Goal: Transaction & Acquisition: Purchase product/service

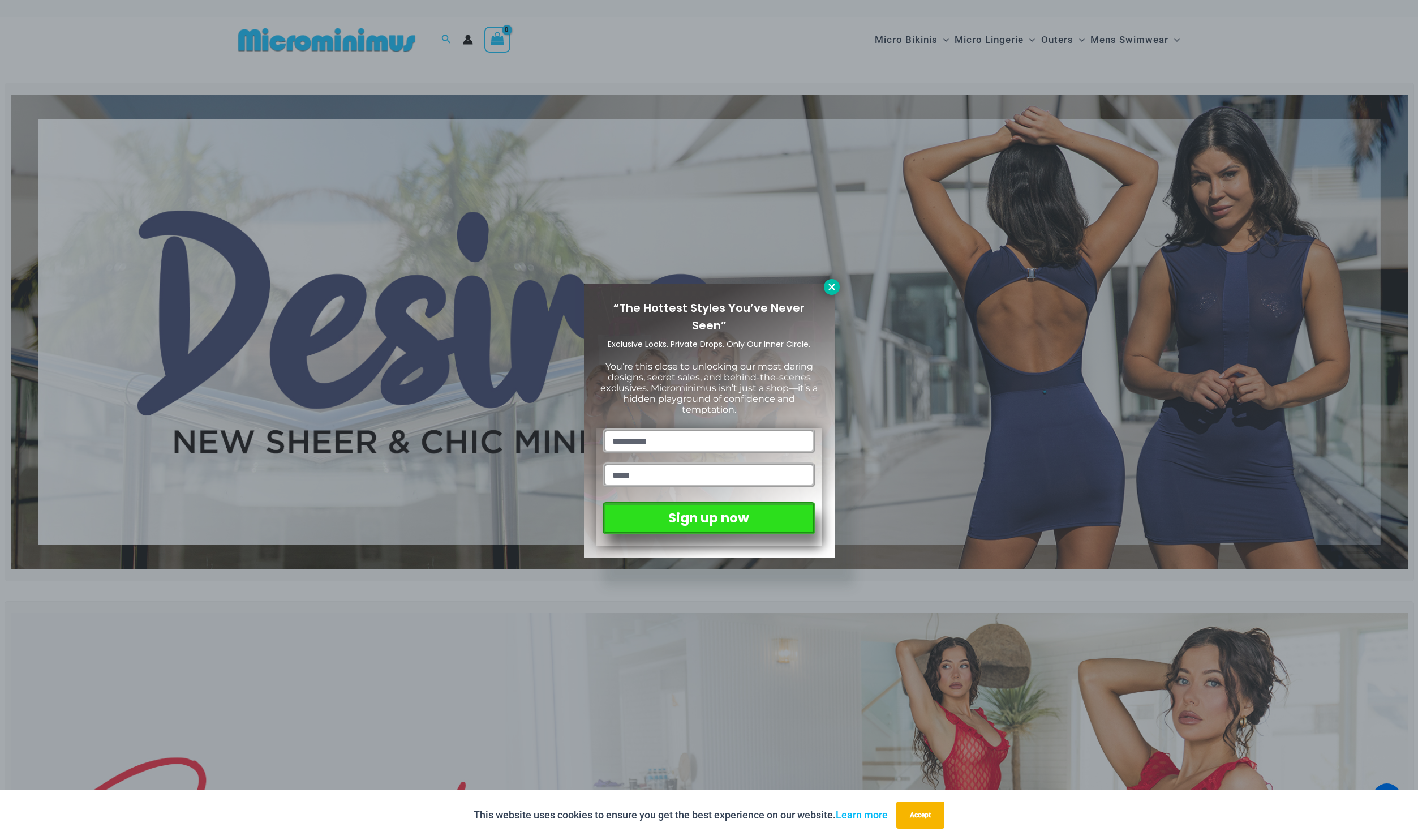
click at [828, 286] on icon at bounding box center [832, 287] width 10 height 10
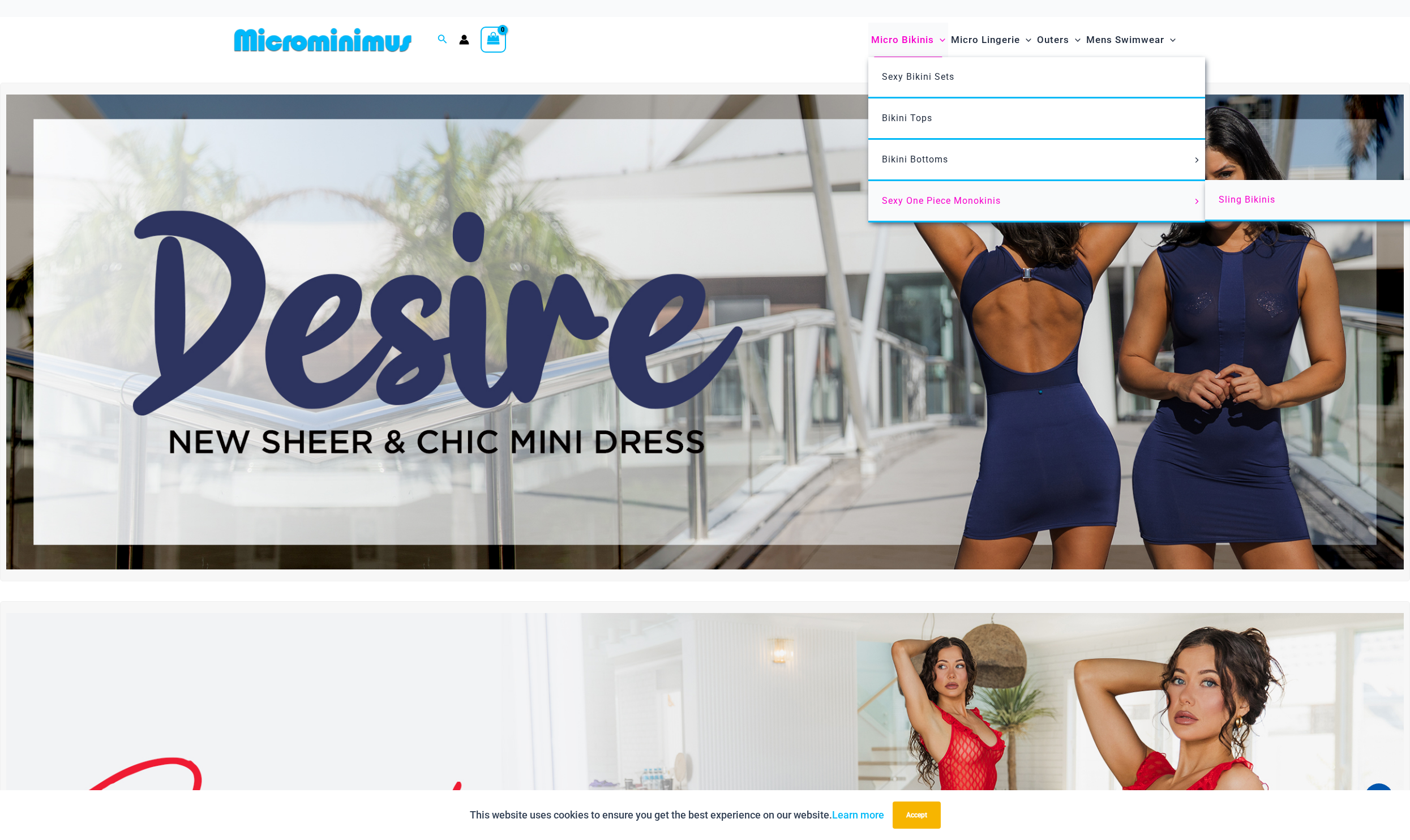
click at [1241, 198] on span "Sling Bikinis" at bounding box center [1246, 199] width 56 height 11
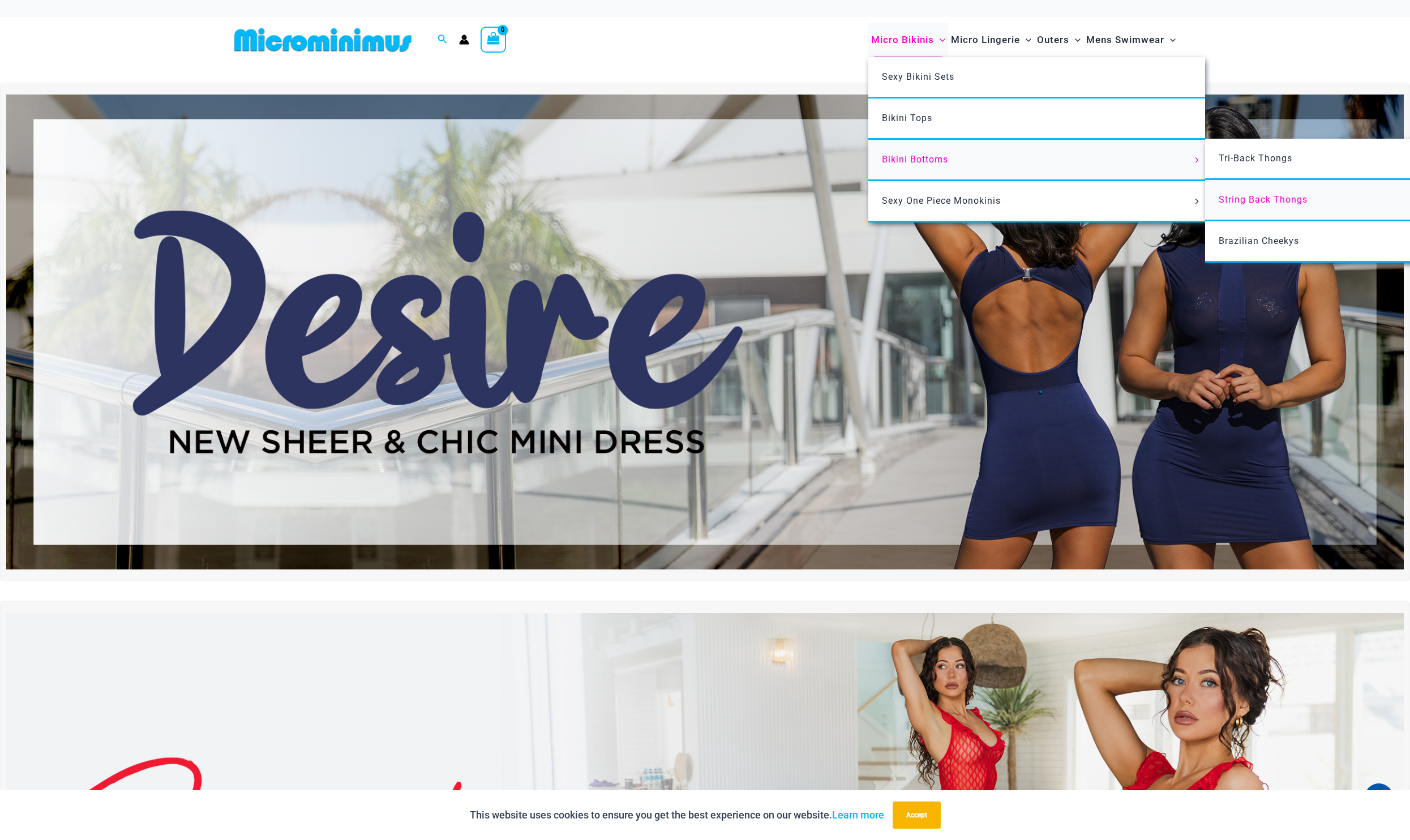
click at [1249, 200] on span "String Back Thongs" at bounding box center [1263, 199] width 89 height 11
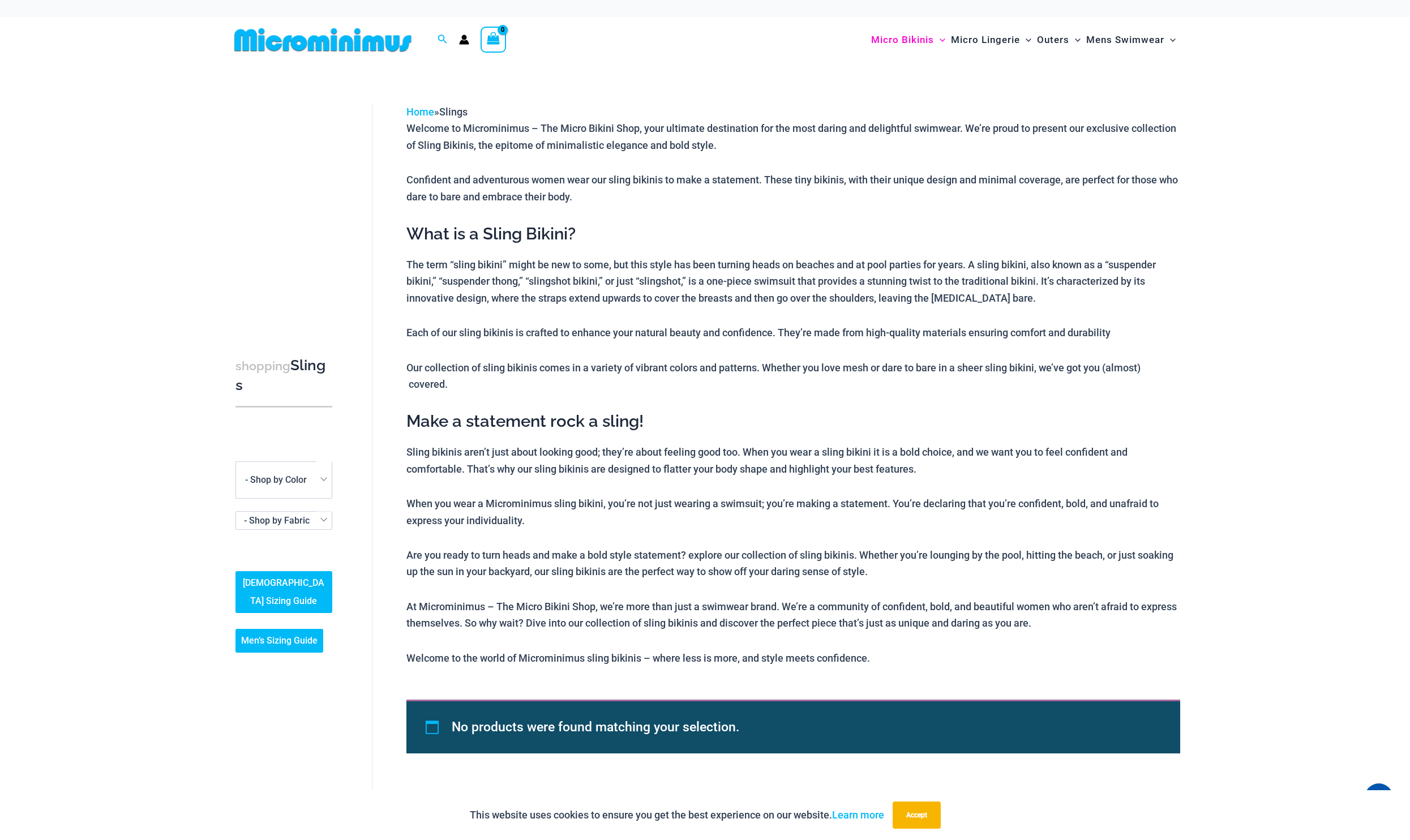
click at [104, 243] on div "**********" at bounding box center [705, 449] width 1410 height 773
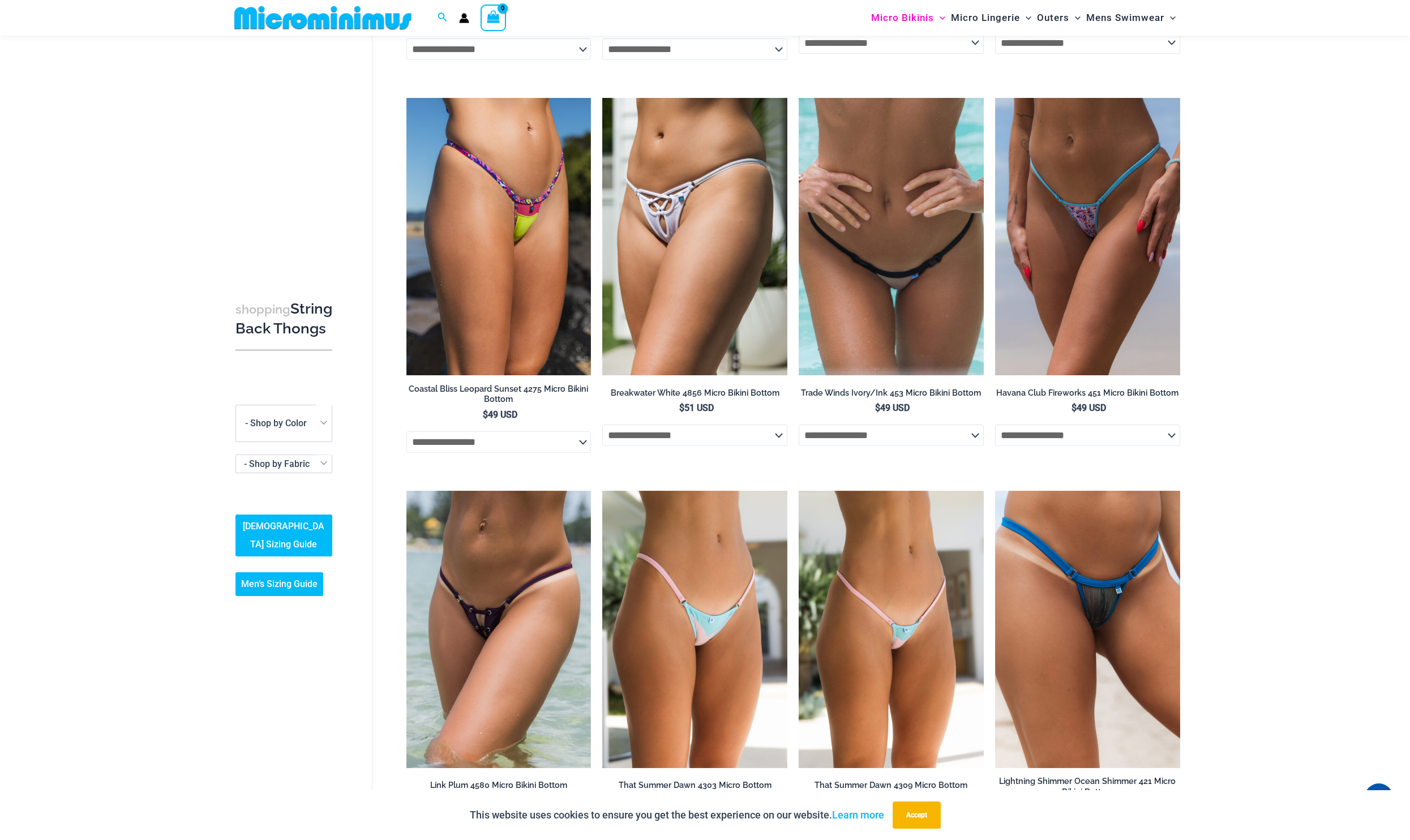
scroll to position [442, 0]
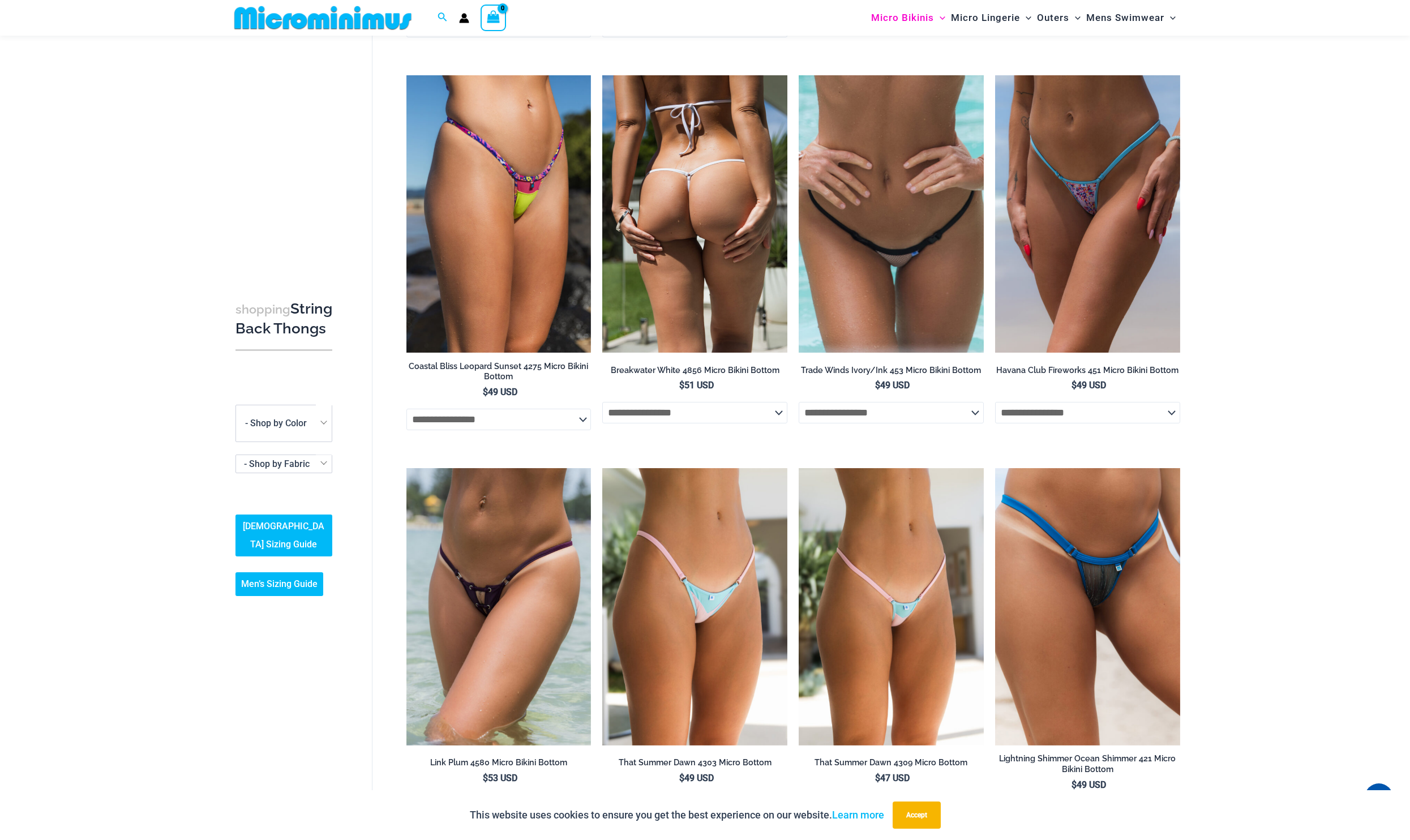
click at [705, 226] on img at bounding box center [694, 213] width 185 height 277
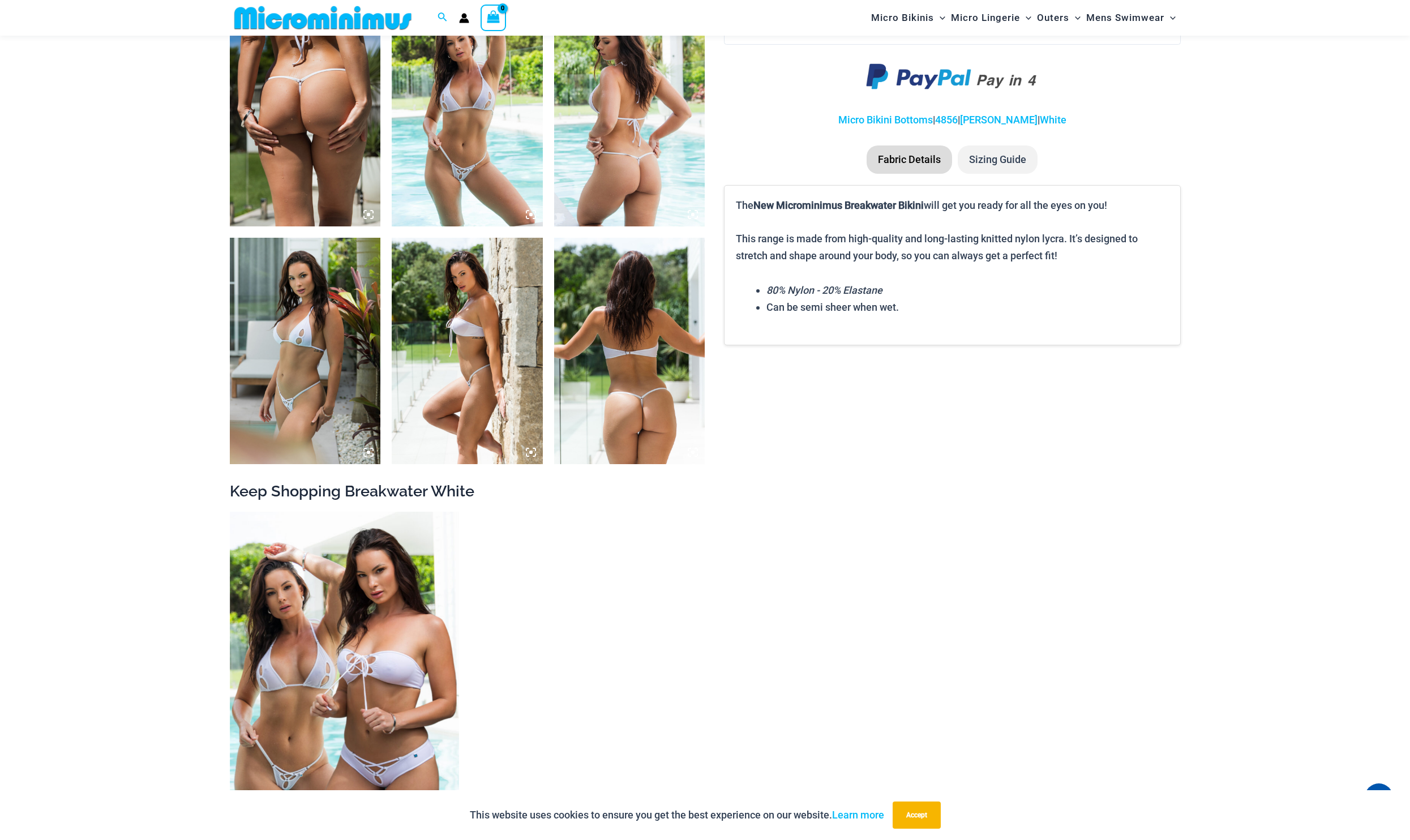
scroll to position [850, 0]
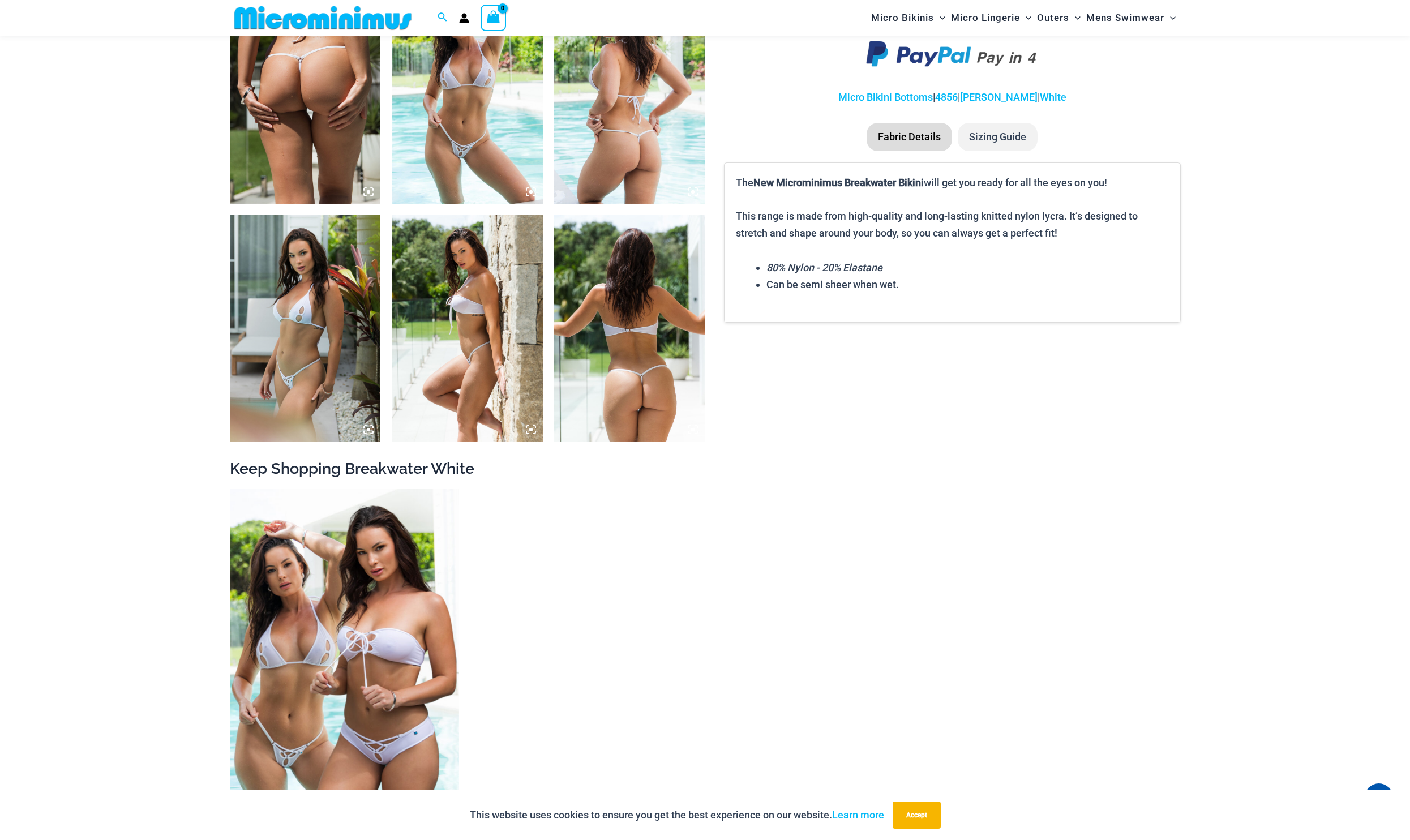
click at [456, 108] on img at bounding box center [467, 90] width 151 height 226
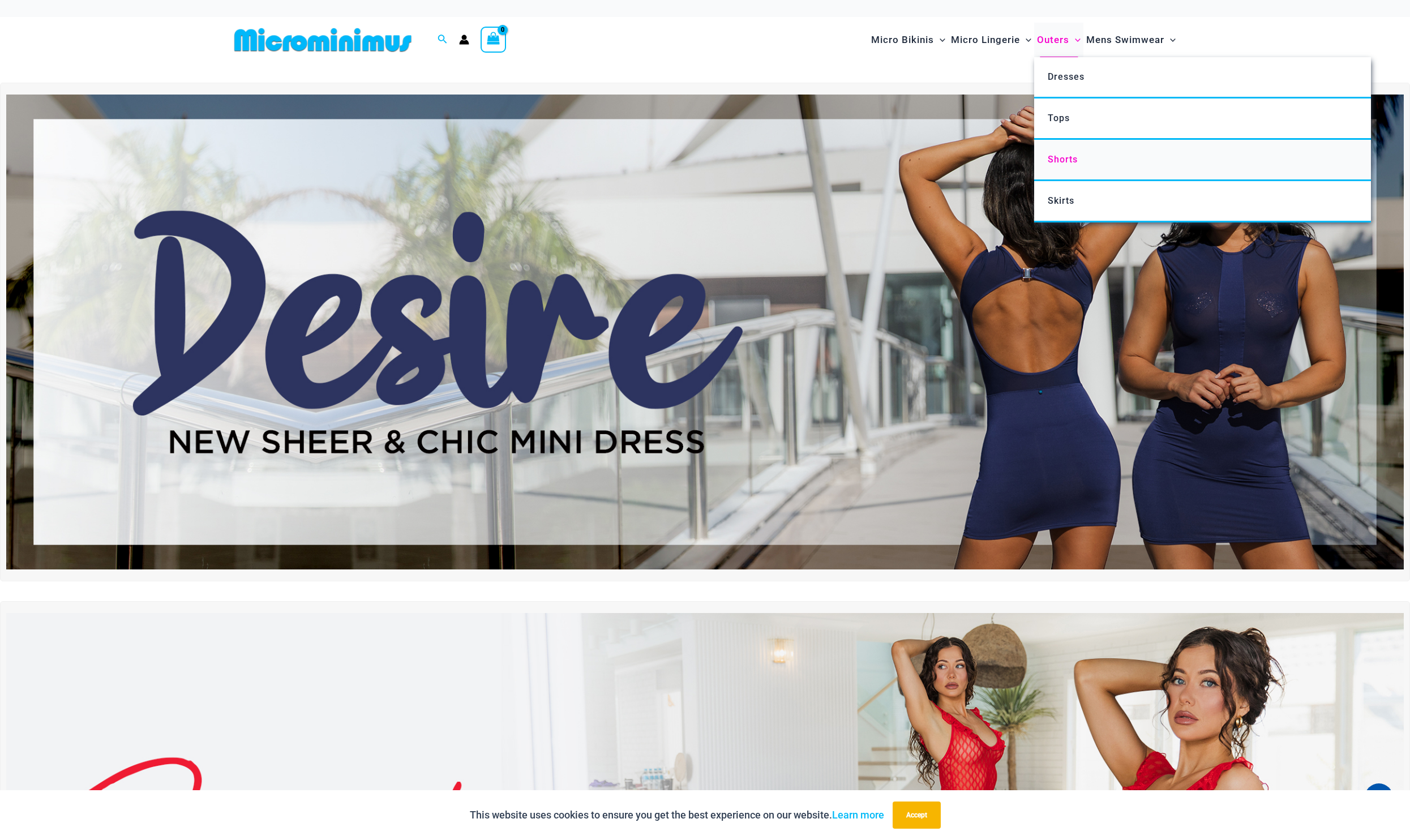
click at [1070, 160] on span "Shorts" at bounding box center [1063, 159] width 30 height 11
click at [1059, 202] on span "Skirts" at bounding box center [1061, 200] width 27 height 11
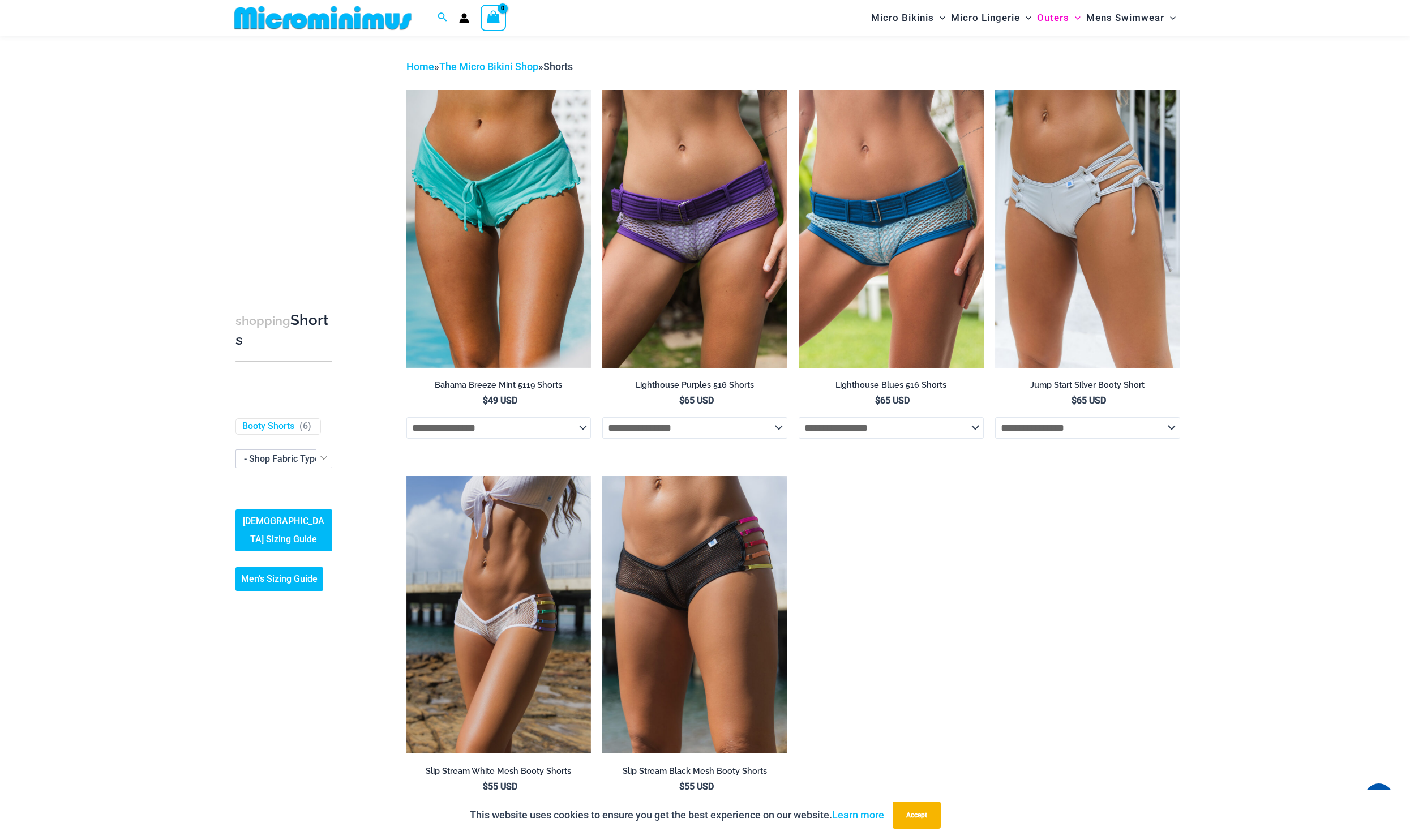
scroll to position [126, 0]
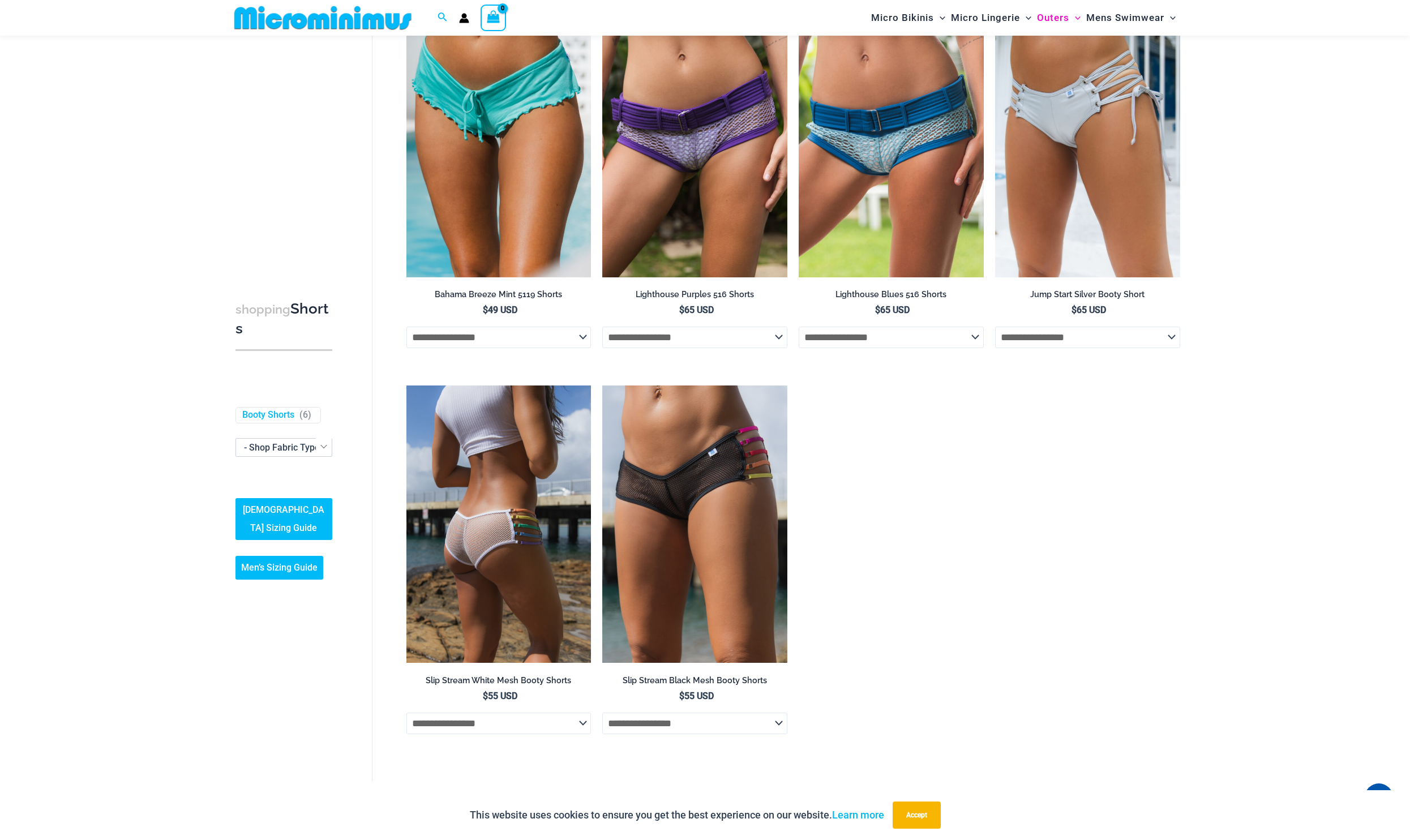
click at [515, 459] on img at bounding box center [498, 523] width 185 height 277
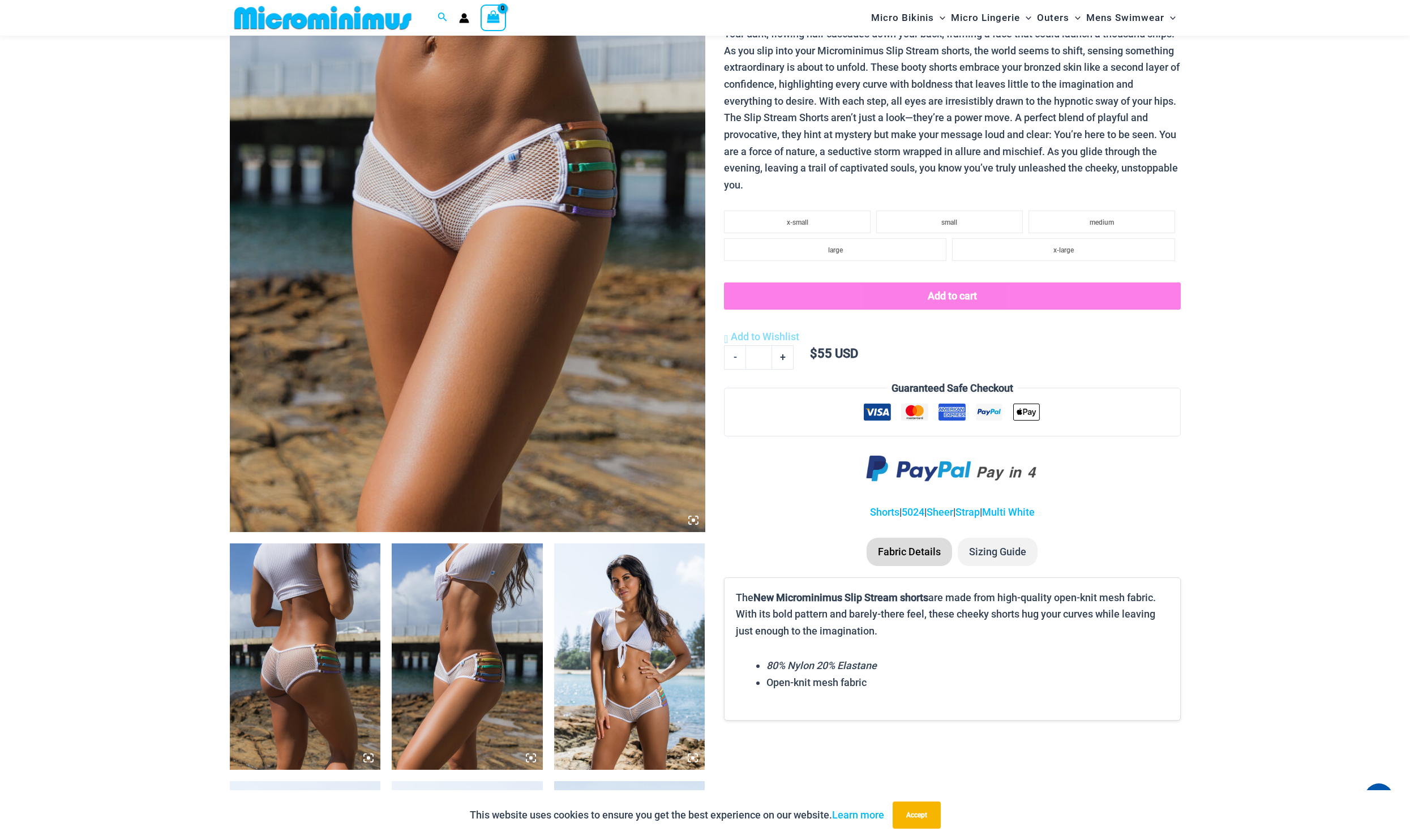
scroll to position [375, 0]
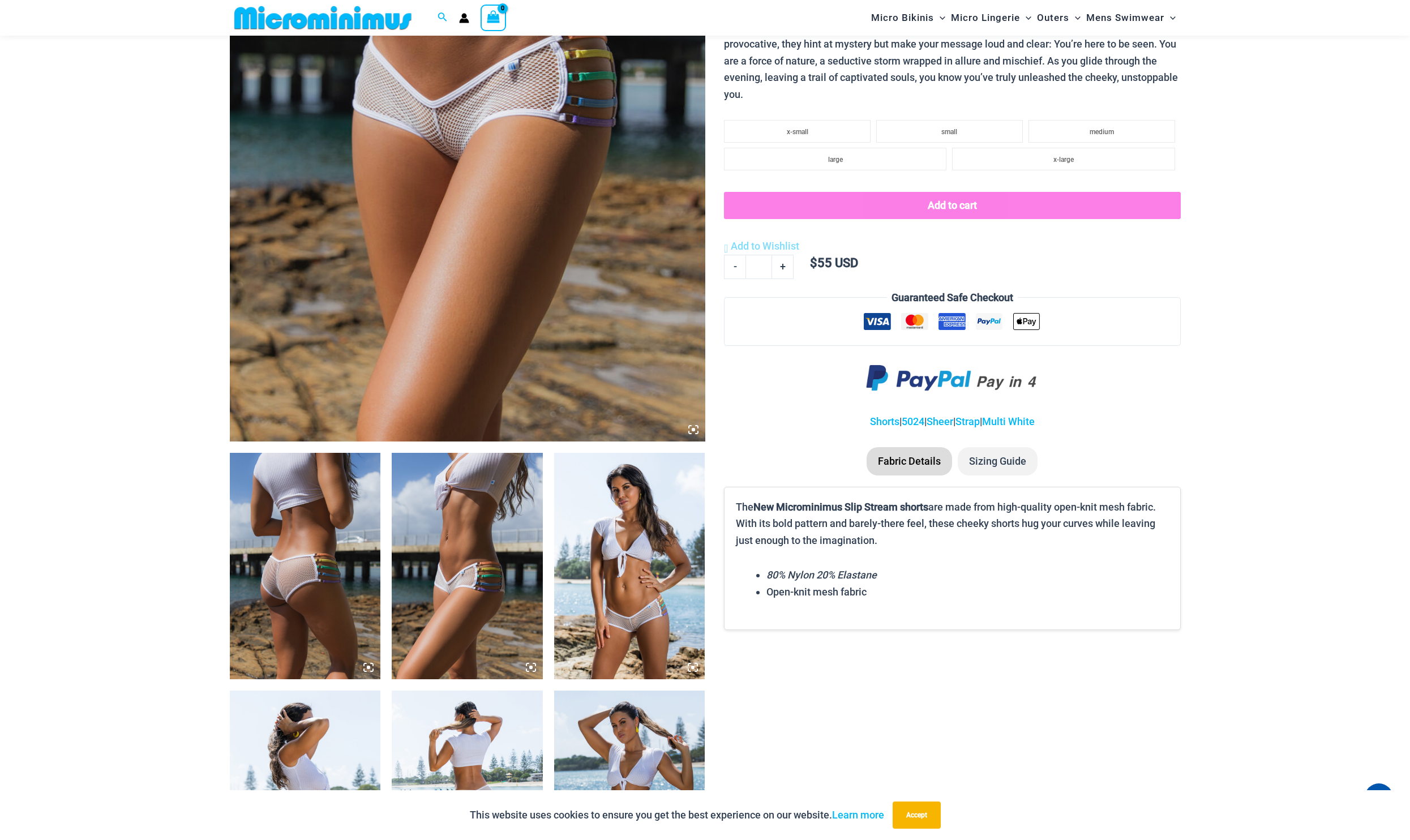
click at [620, 577] on img at bounding box center [629, 566] width 151 height 226
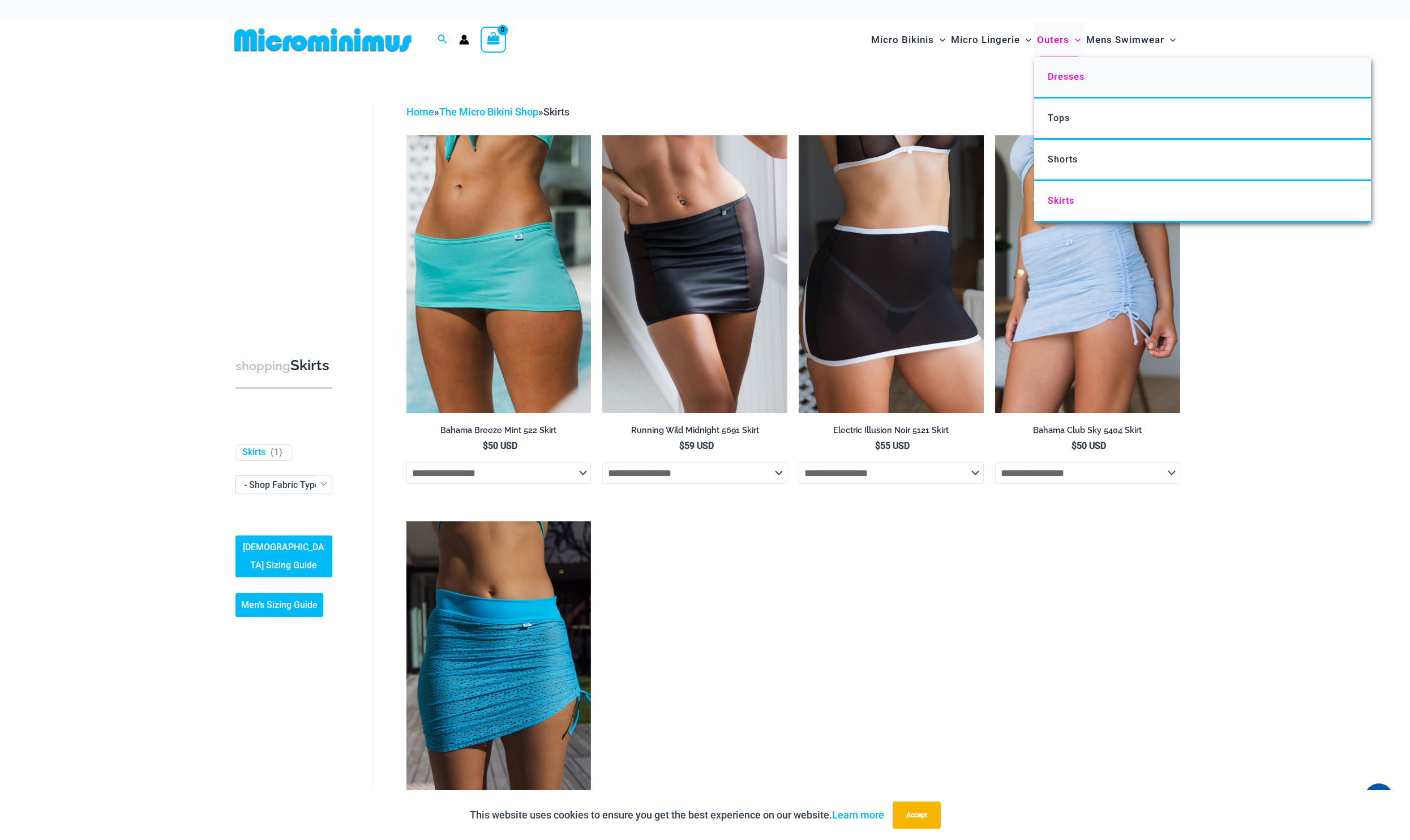
click at [1067, 75] on span "Dresses" at bounding box center [1066, 77] width 37 height 11
